Goal: Obtain resource: Download file/media

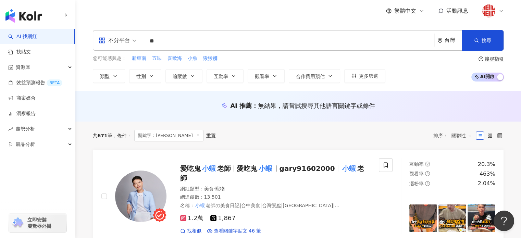
drag, startPoint x: 181, startPoint y: 41, endPoint x: 174, endPoint y: 40, distance: 7.3
click at [174, 40] on input "**" at bounding box center [289, 41] width 286 height 13
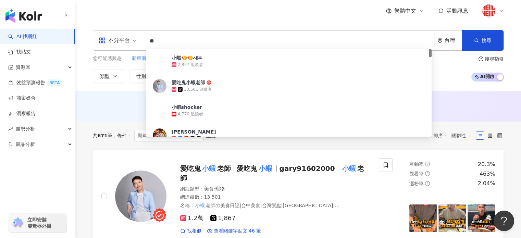
type input "*"
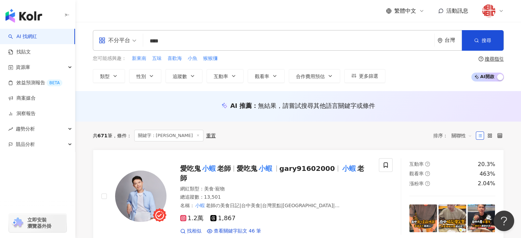
type input "****"
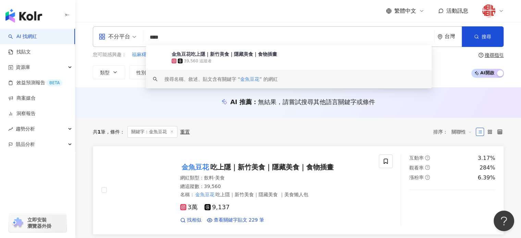
scroll to position [34, 0]
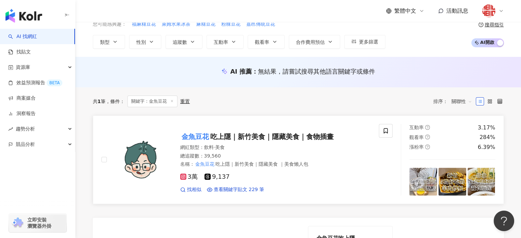
click at [187, 135] on mark "金魚豆花" at bounding box center [195, 136] width 30 height 11
click at [207, 134] on mark "金魚豆花" at bounding box center [195, 136] width 30 height 11
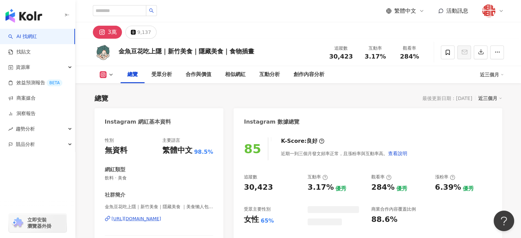
click at [478, 54] on icon "button" at bounding box center [481, 52] width 6 height 6
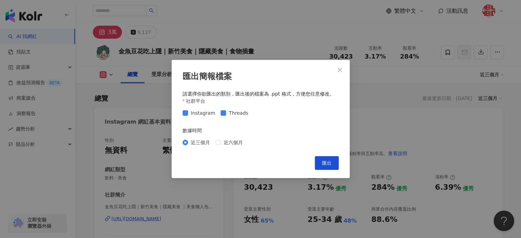
click at [231, 115] on span "Threads" at bounding box center [238, 113] width 25 height 8
click at [226, 111] on span "Threads" at bounding box center [238, 113] width 25 height 8
click at [340, 169] on div "匯出簡報檔案 請選擇你欲匯出的類別，匯出後的檔案為 .ppt 格式，方便您任意修改。 社群平台 Instagram Threads 數據時間 近三個月 近六個…" at bounding box center [261, 119] width 178 height 118
drag, startPoint x: 334, startPoint y: 165, endPoint x: 324, endPoint y: 176, distance: 14.3
click at [333, 165] on button "匯出" at bounding box center [327, 163] width 24 height 14
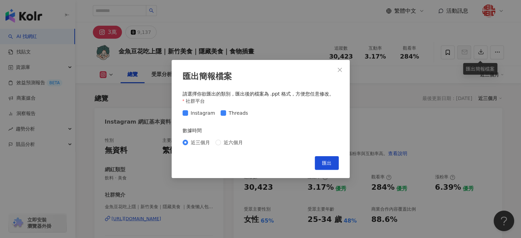
click at [293, 79] on div "匯出簡報檔案" at bounding box center [261, 77] width 156 height 12
click at [230, 116] on span "Threads" at bounding box center [238, 113] width 25 height 8
click at [321, 163] on button "匯出" at bounding box center [327, 163] width 24 height 14
click at [340, 69] on icon "close" at bounding box center [339, 69] width 5 height 5
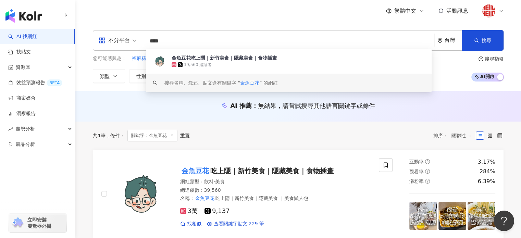
drag, startPoint x: 178, startPoint y: 42, endPoint x: 144, endPoint y: 39, distance: 34.1
click at [146, 40] on input "****" at bounding box center [289, 41] width 286 height 13
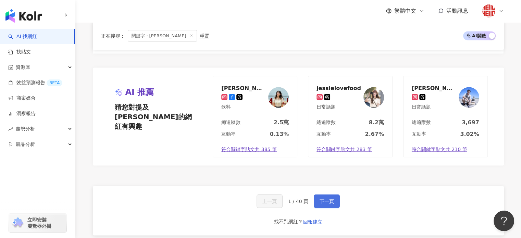
type input "**"
drag, startPoint x: 331, startPoint y: 167, endPoint x: 325, endPoint y: 174, distance: 9.8
click at [331, 198] on span "下一頁" at bounding box center [327, 200] width 14 height 5
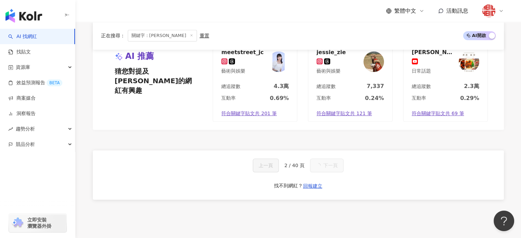
scroll to position [1423, 0]
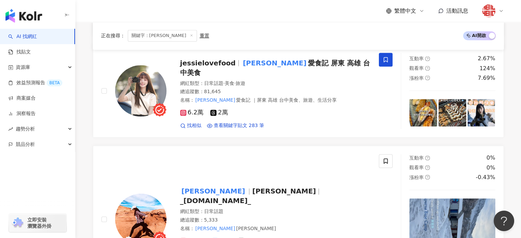
scroll to position [1046, 0]
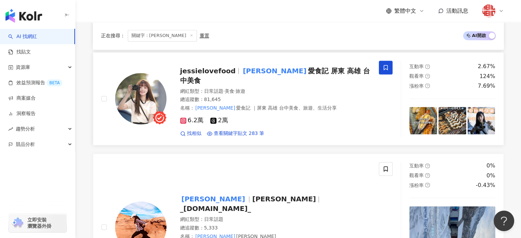
click at [297, 69] on span "愛食記 屏東 高雄 台中美食" at bounding box center [275, 76] width 190 height 18
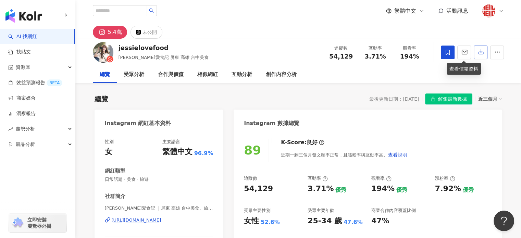
click at [478, 54] on icon "button" at bounding box center [481, 52] width 6 height 6
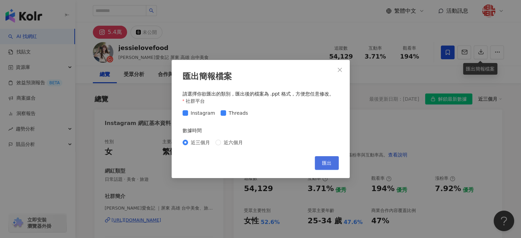
click at [322, 164] on span "匯出" at bounding box center [327, 162] width 10 height 5
click at [340, 69] on icon "close" at bounding box center [339, 69] width 5 height 5
